Goal: Information Seeking & Learning: Learn about a topic

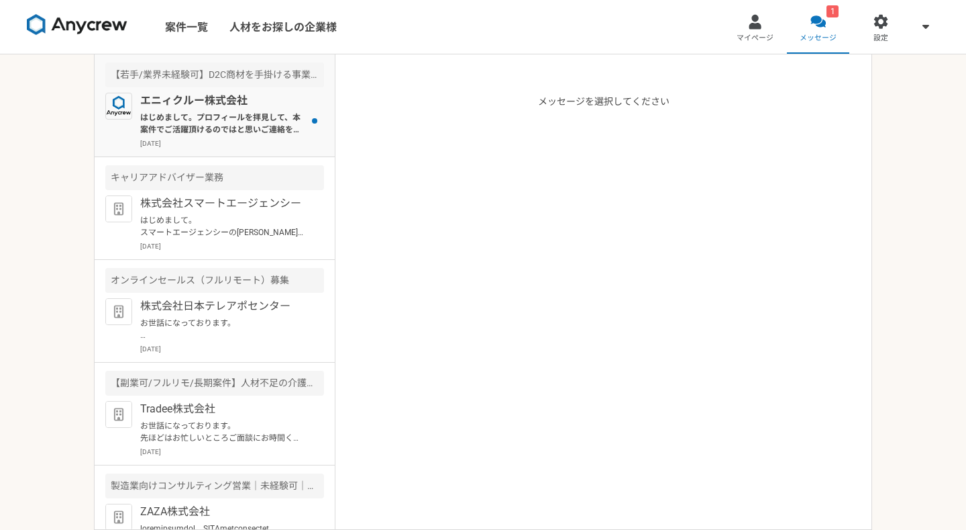
click at [258, 109] on div "エニィクルー株式会社 はじめまして。プロフィールを拝見して、本案件でご活躍頂けるのではと思いご連絡を差し上げました。 案件ページの内容をご確認頂き、もし条件な…" at bounding box center [232, 121] width 184 height 56
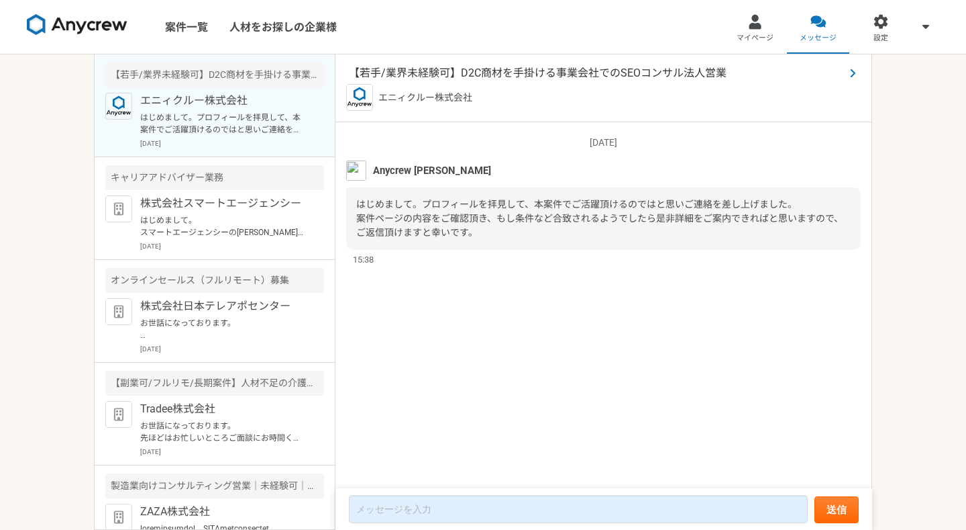
click at [510, 74] on span "【若手/業界未経験可】D2C商材を手掛ける事業会社でのSEOコンサル法人営業" at bounding box center [597, 73] width 496 height 16
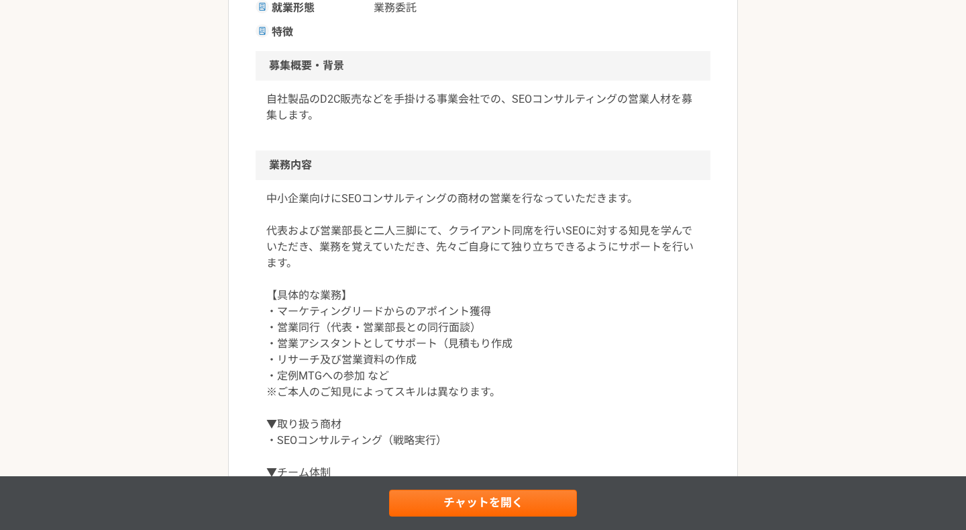
scroll to position [374, 0]
click at [321, 229] on p "中小企業向けにSEOコンサルティングの商材の営業を行なっていただきます。 代表および営業部長と二人三脚にて、クライアント同席を行いSEOに対する知見を学んでい…" at bounding box center [483, 367] width 434 height 354
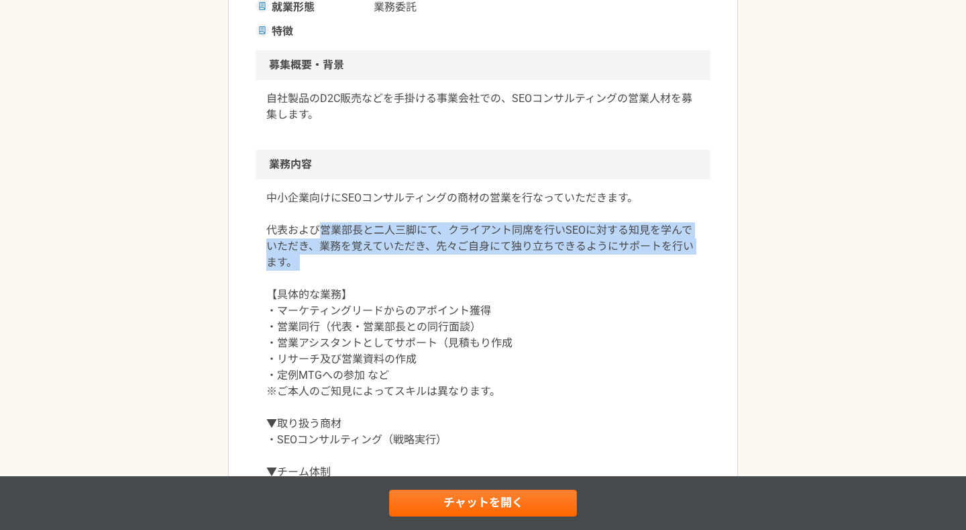
drag, startPoint x: 321, startPoint y: 229, endPoint x: 364, endPoint y: 257, distance: 51.4
click at [364, 257] on p "中小企業向けにSEOコンサルティングの商材の営業を行なっていただきます。 代表および営業部長と二人三脚にて、クライアント同席を行いSEOに対する知見を学んでい…" at bounding box center [483, 367] width 434 height 354
click at [370, 283] on p "中小企業向けにSEOコンサルティングの商材の営業を行なっていただきます。 代表および営業部長と二人三脚にて、クライアント同席を行いSEOに対する知見を学んでい…" at bounding box center [483, 367] width 434 height 354
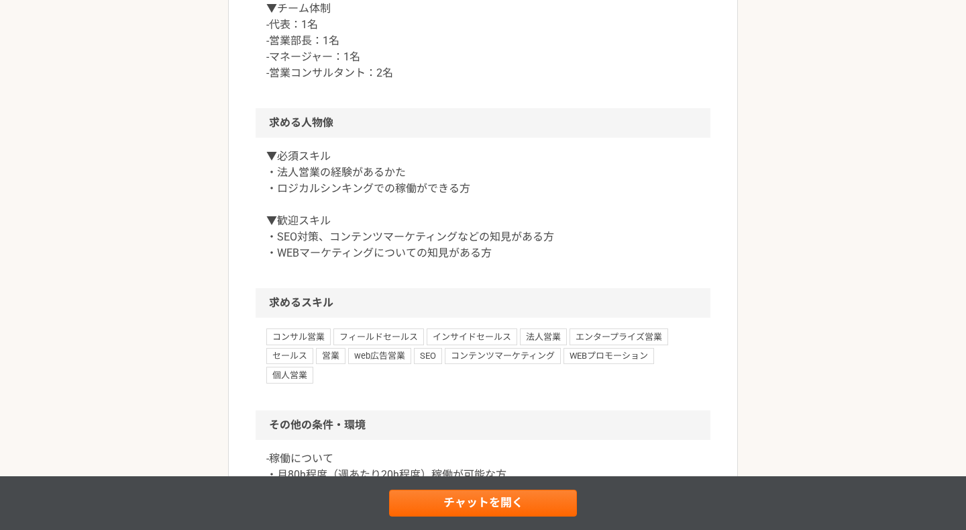
scroll to position [838, 0]
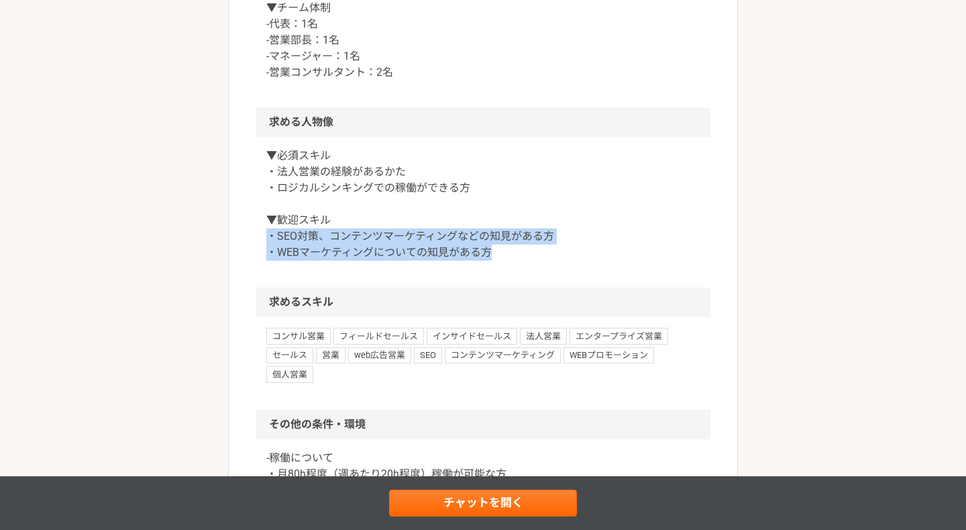
drag, startPoint x: 491, startPoint y: 258, endPoint x: 268, endPoint y: 240, distance: 222.9
click at [268, 240] on p "▼必須スキル ・法人営業の経験があるかた ・ロジカルシンキングでの稼働ができる方 ▼歓迎スキル ・SEO対策、コンテンツマーケティングなどの知見がある方 ・W…" at bounding box center [483, 204] width 434 height 113
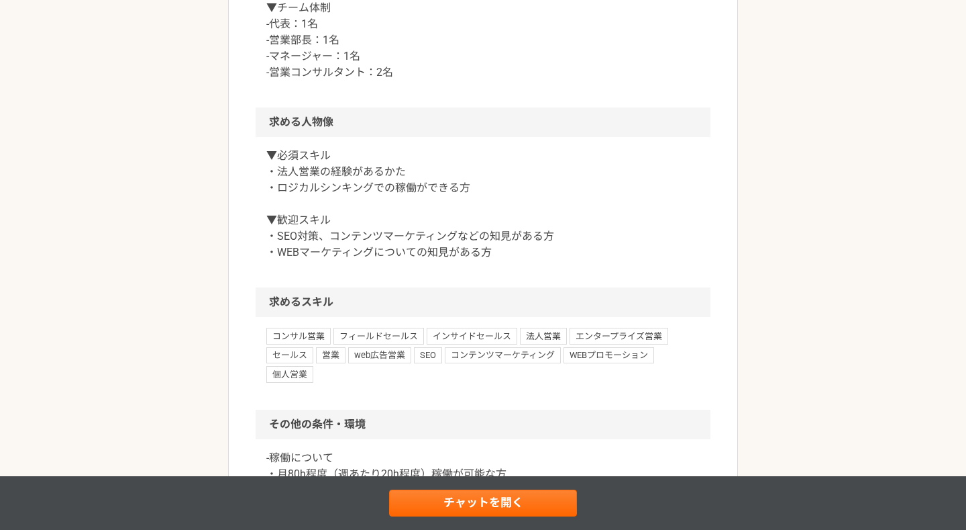
click at [457, 281] on div "▼必須スキル ・法人営業の経験があるかた ・ロジカルシンキングでの稼働ができる方 ▼歓迎スキル ・SEO対策、コンテンツマーケティングなどの知見がある方 ・W…" at bounding box center [483, 212] width 455 height 150
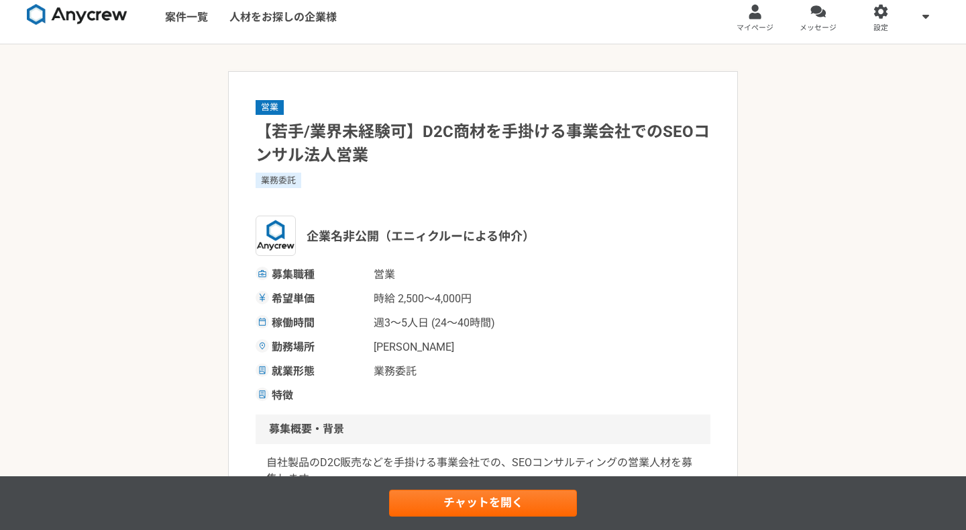
scroll to position [0, 0]
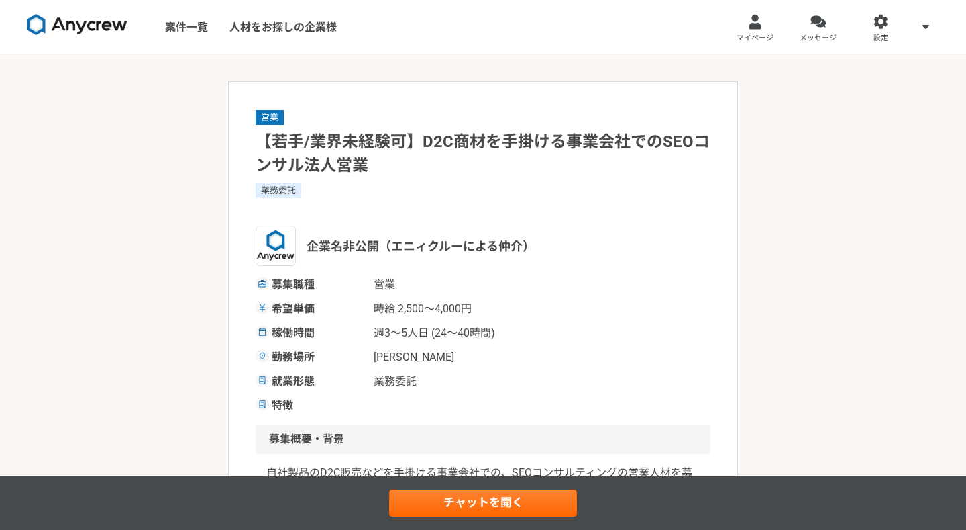
click at [413, 385] on span "業務委託" at bounding box center [441, 381] width 134 height 16
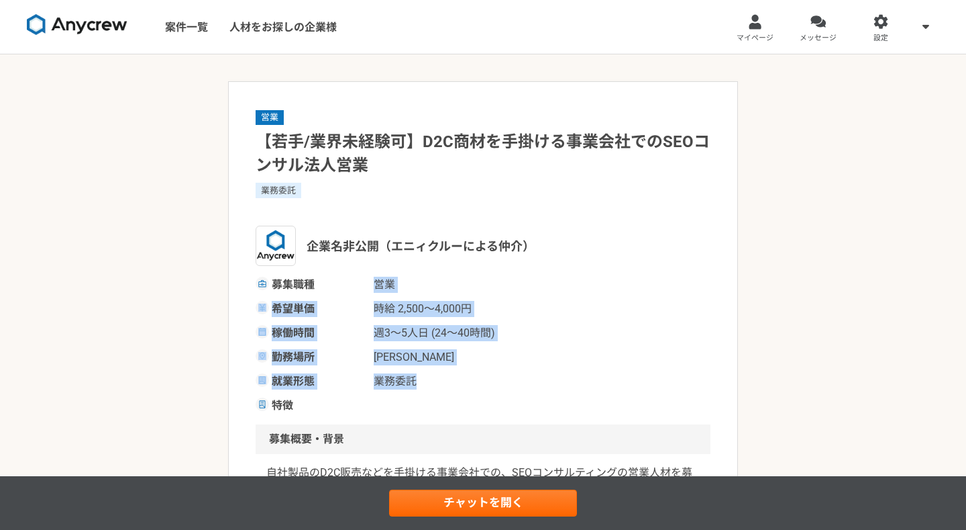
drag, startPoint x: 421, startPoint y: 384, endPoint x: 328, endPoint y: 276, distance: 142.3
click at [327, 277] on div "募集職種 営業 希望単価 時給 2,500〜4,000円 稼働時間 週3〜5人日 (24〜40時間) 勤務場所 [PERSON_NAME] 就業形態 業務委託…" at bounding box center [483, 345] width 455 height 137
click at [458, 289] on span "営業" at bounding box center [441, 285] width 134 height 16
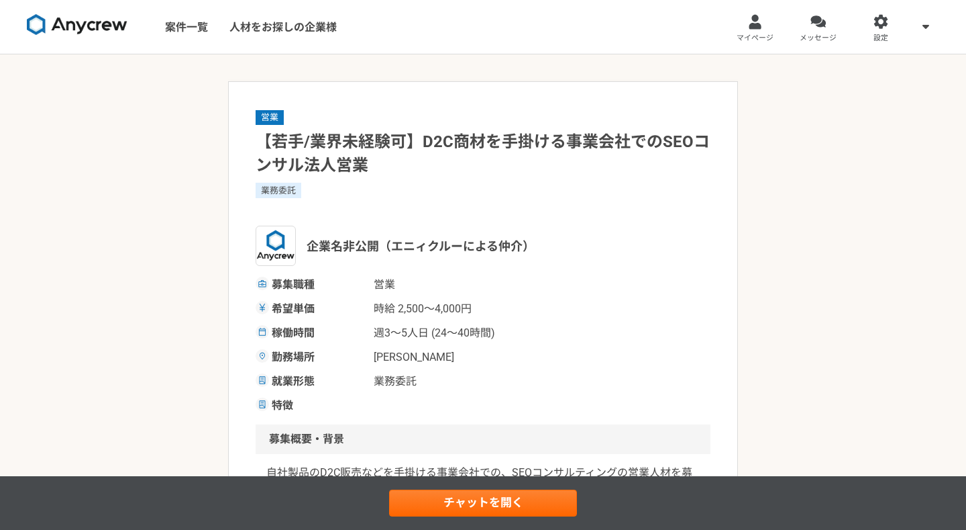
click at [113, 26] on img at bounding box center [77, 24] width 101 height 21
